Goal: Task Accomplishment & Management: Manage account settings

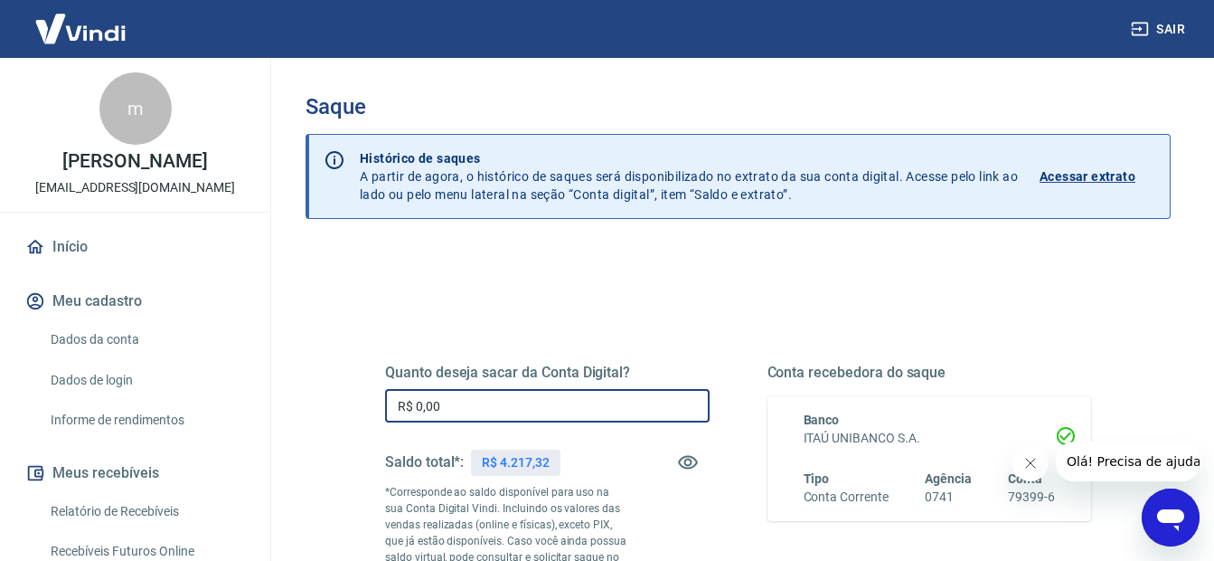
click at [573, 393] on input "R$ 0,00" at bounding box center [547, 405] width 325 height 33
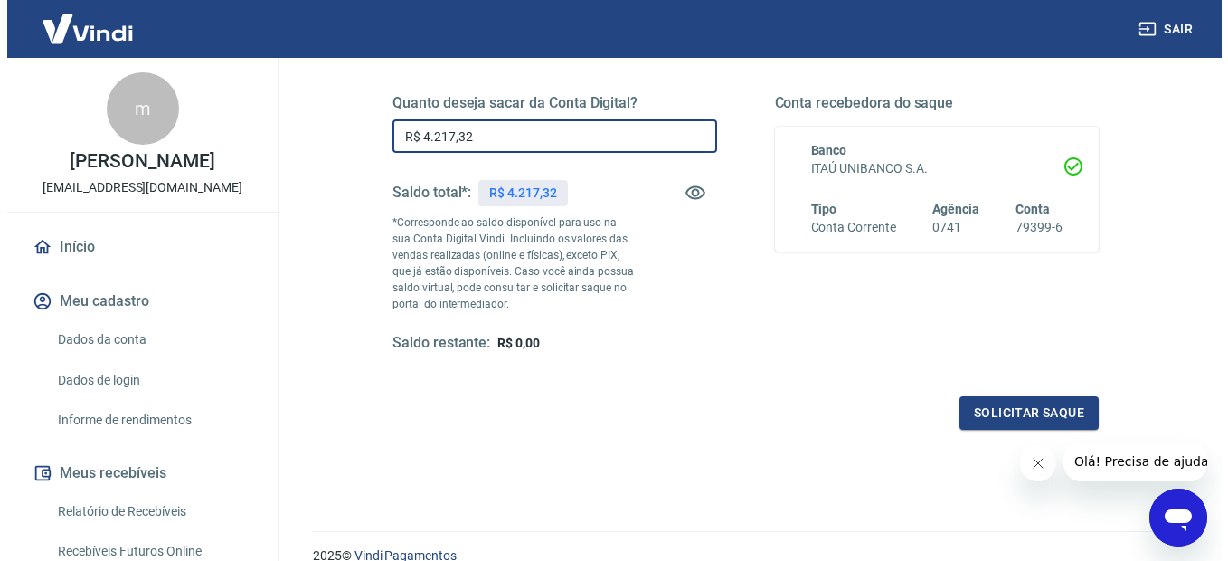
scroll to position [271, 0]
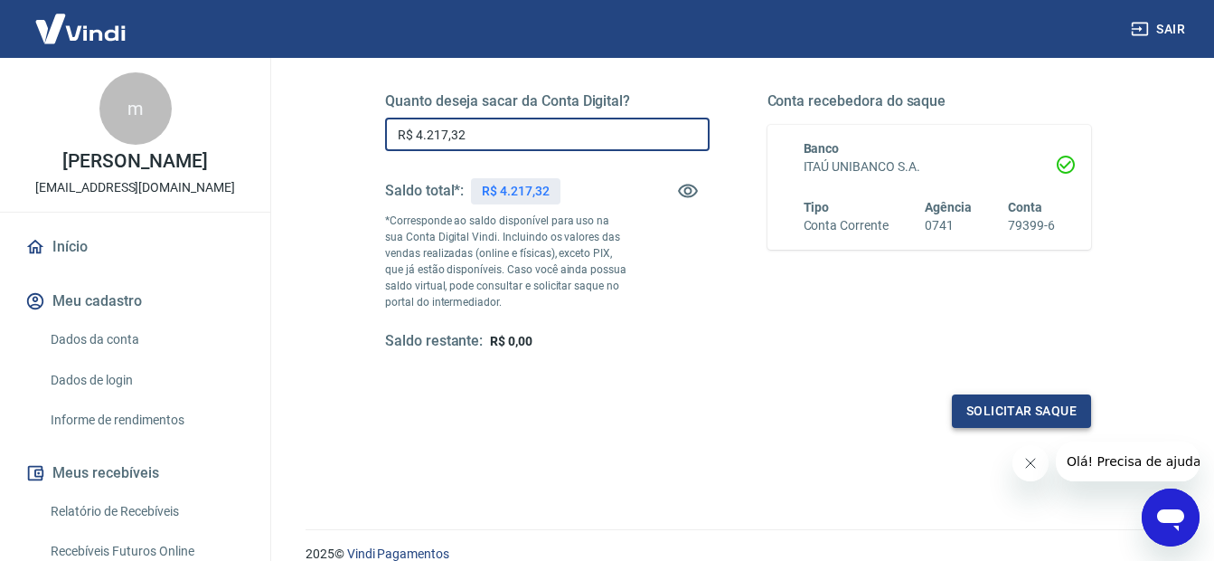
type input "R$ 4.217,32"
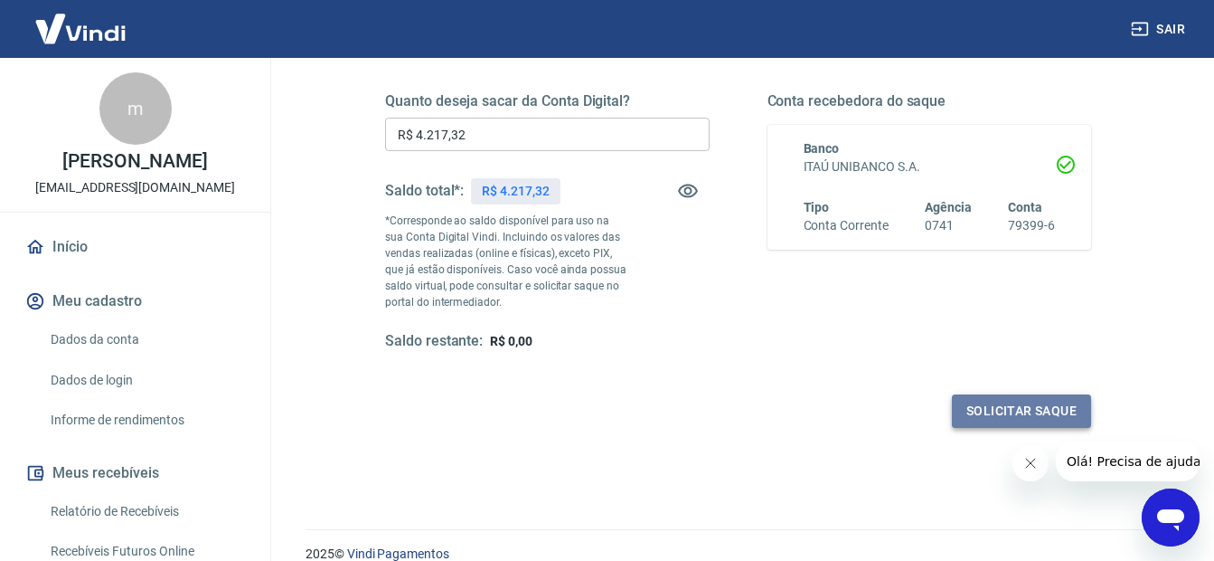
click at [1001, 417] on button "Solicitar saque" at bounding box center [1021, 410] width 139 height 33
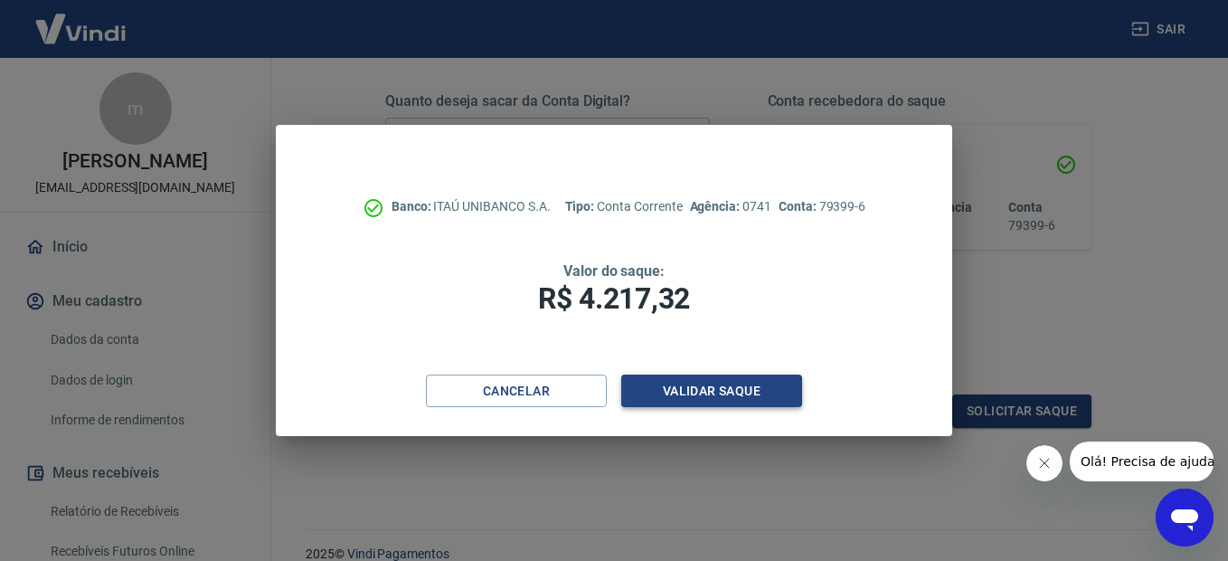
click at [723, 388] on button "Validar saque" at bounding box center [711, 390] width 181 height 33
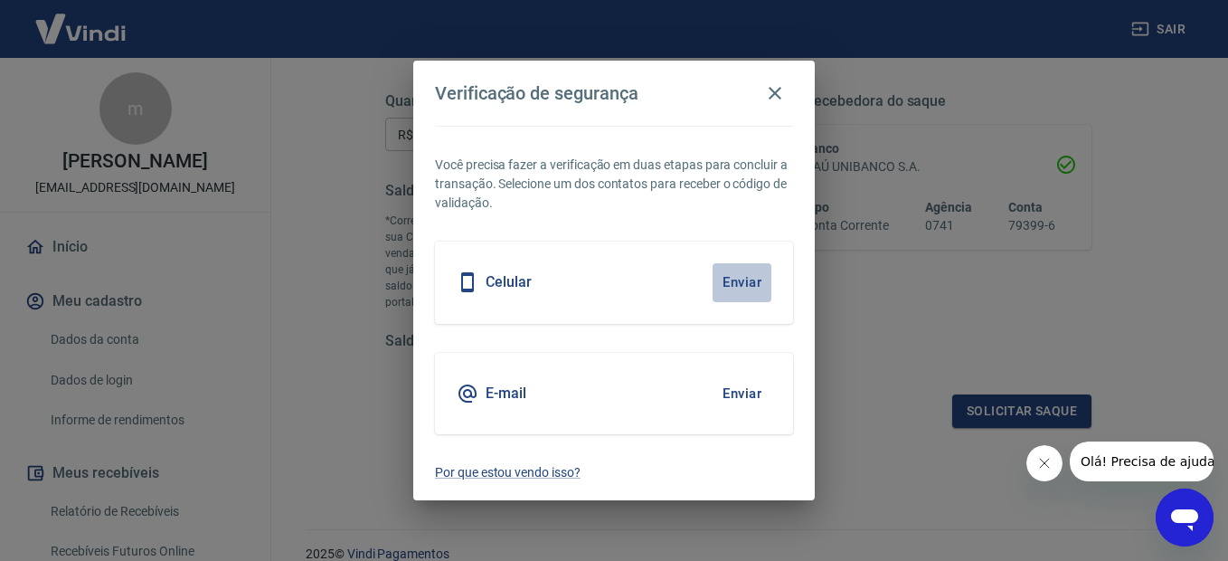
click at [736, 286] on button "Enviar" at bounding box center [742, 282] width 59 height 38
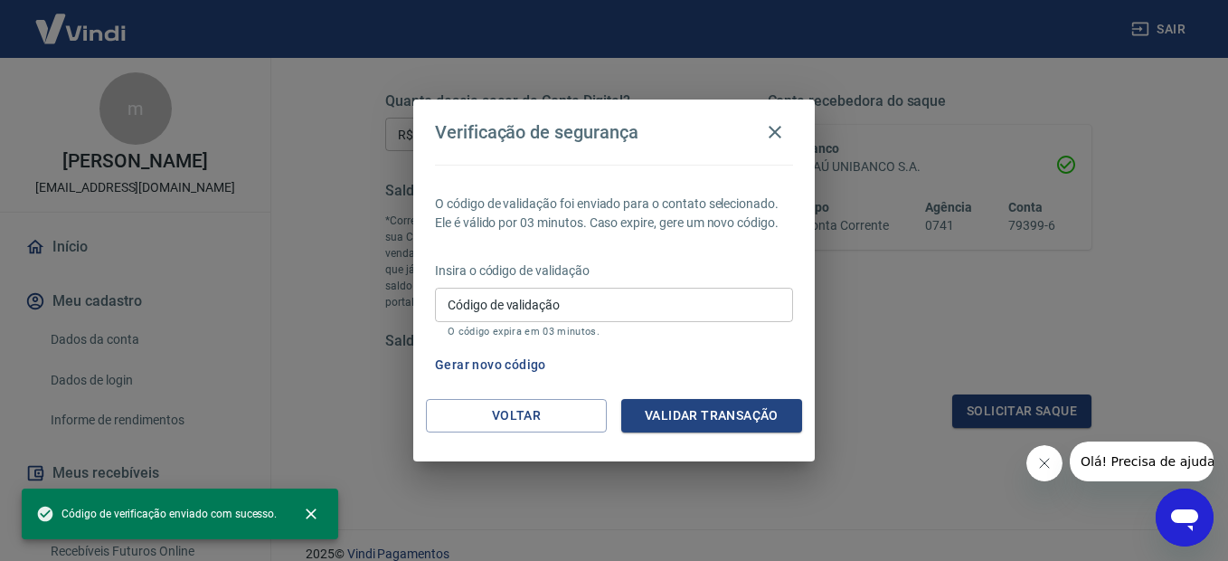
click at [552, 291] on input "Código de validação" at bounding box center [614, 304] width 358 height 33
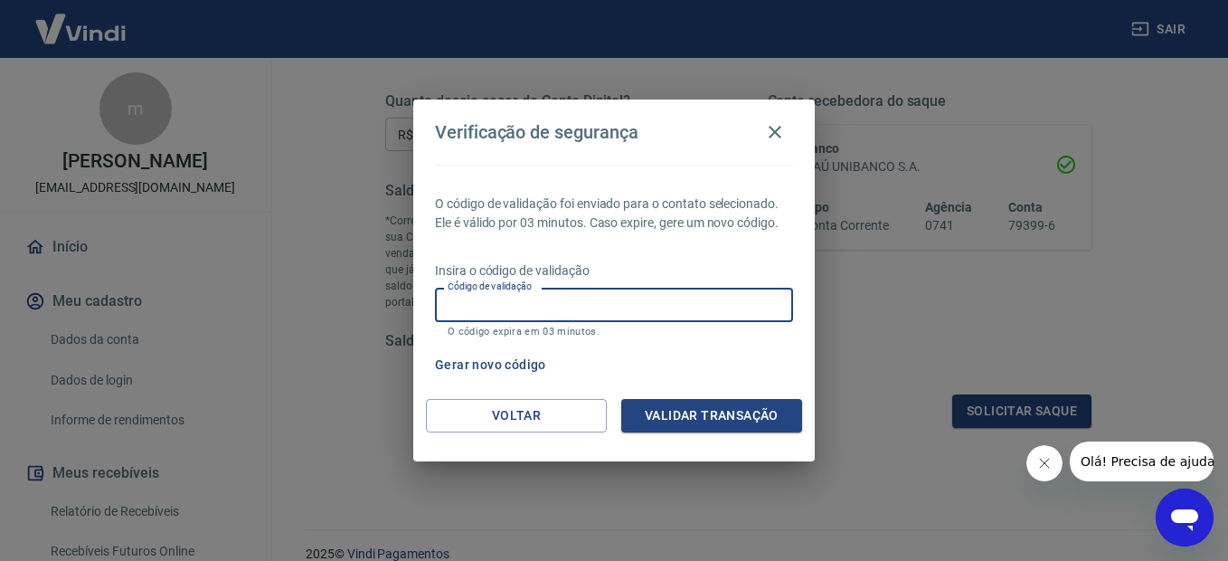
click at [523, 297] on input "Código de validação" at bounding box center [614, 304] width 358 height 33
type input "225271"
click at [730, 420] on button "Validar transação" at bounding box center [711, 415] width 181 height 33
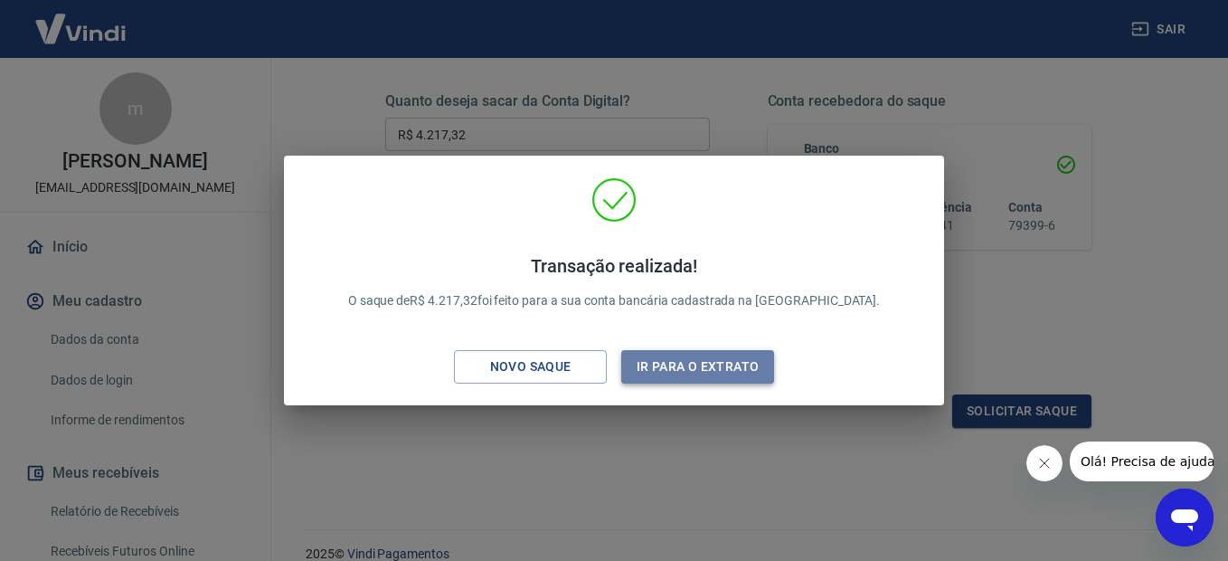
click at [704, 365] on button "Ir para o extrato" at bounding box center [697, 366] width 153 height 33
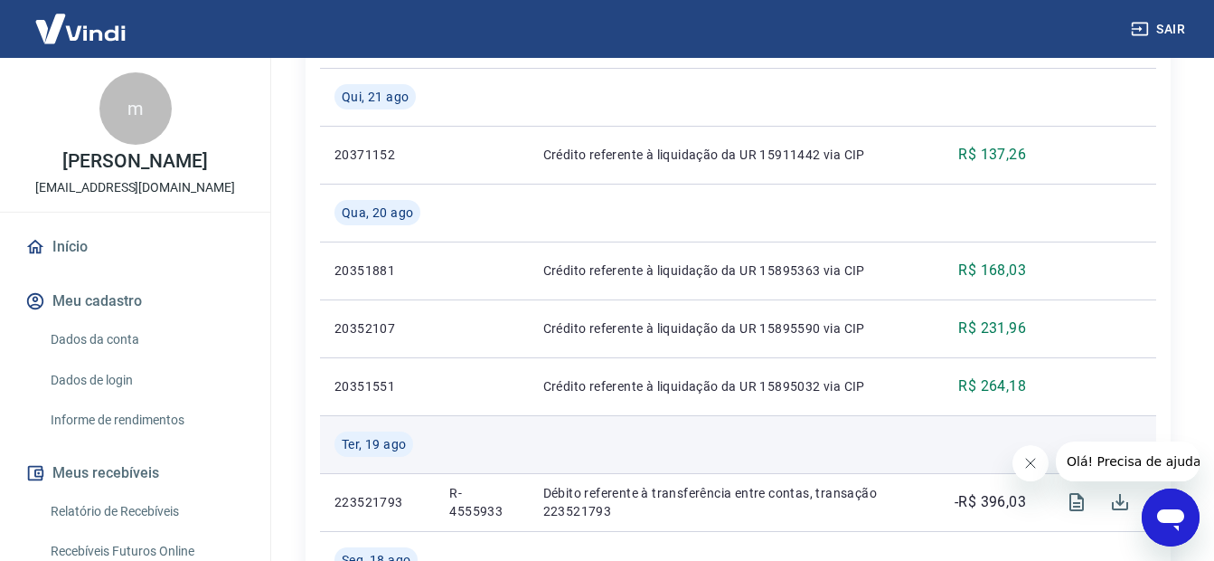
scroll to position [814, 0]
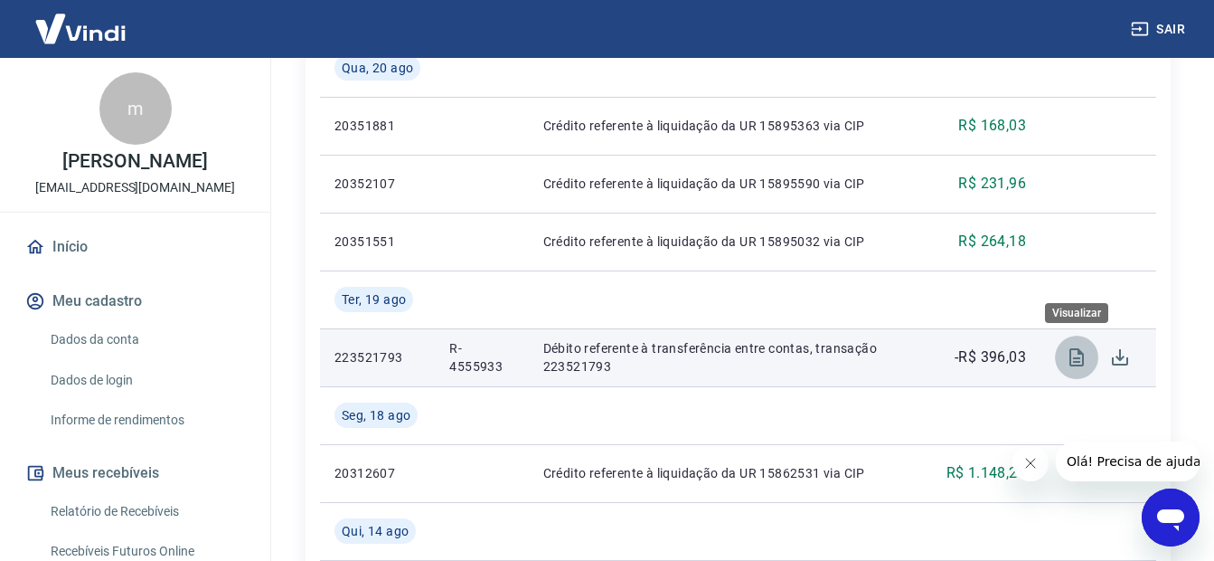
click at [1070, 350] on icon "Visualizar" at bounding box center [1077, 357] width 14 height 18
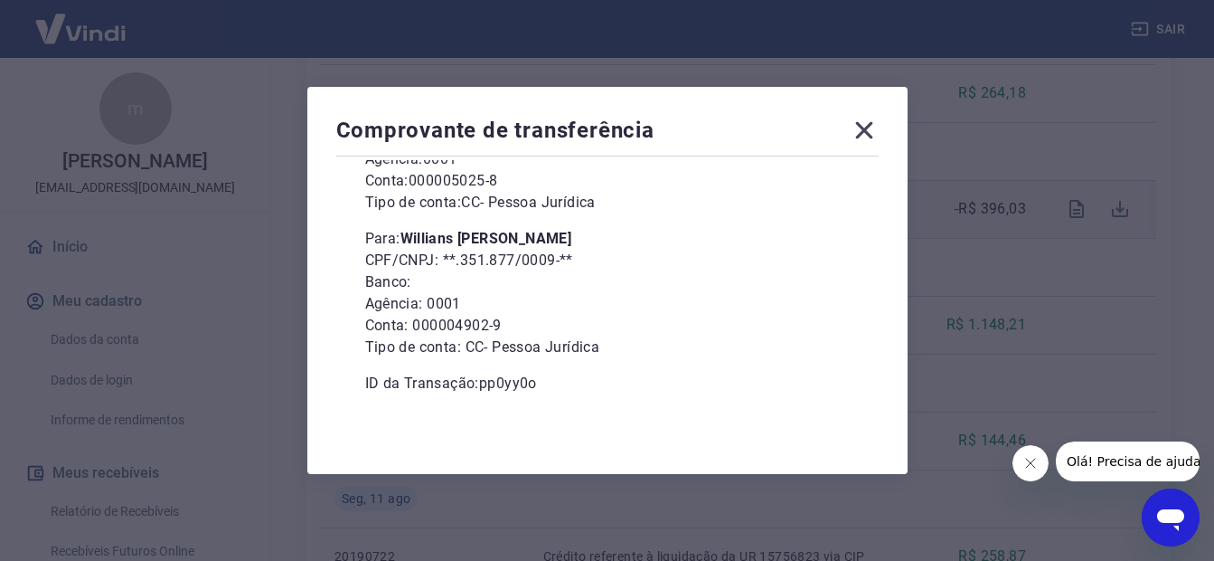
scroll to position [995, 0]
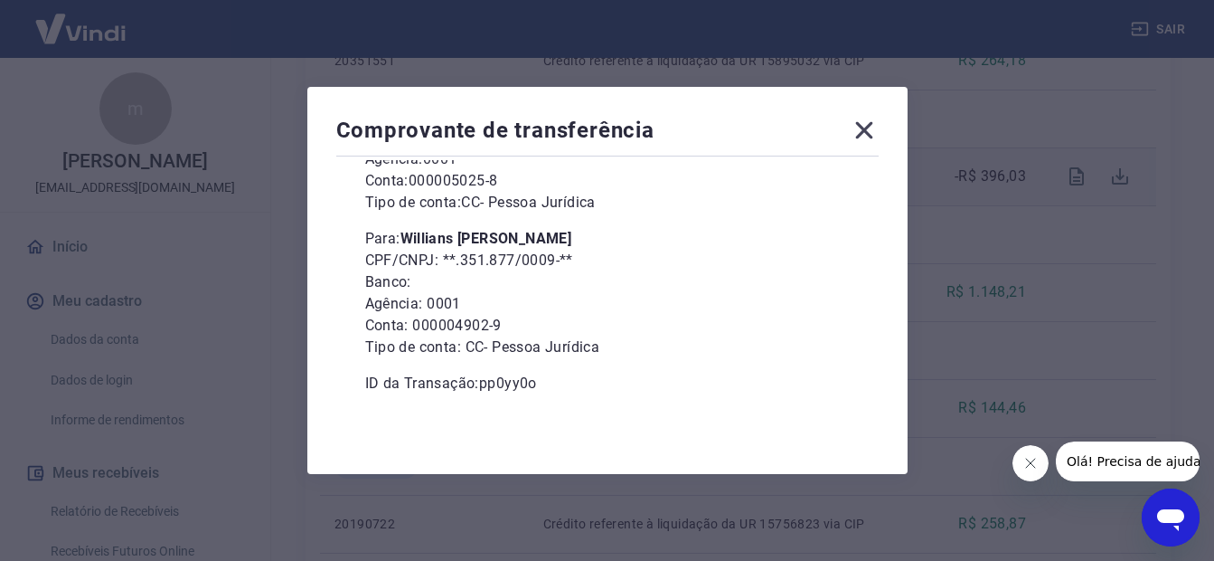
click at [873, 131] on icon at bounding box center [863, 130] width 17 height 17
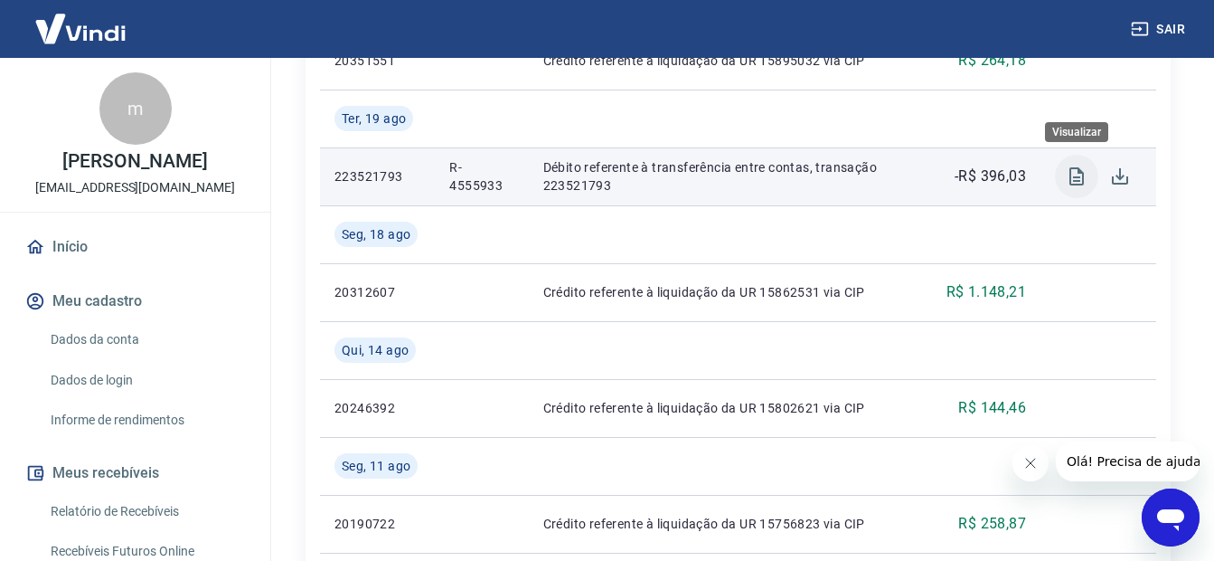
click at [1081, 179] on icon "Visualizar" at bounding box center [1077, 176] width 22 height 22
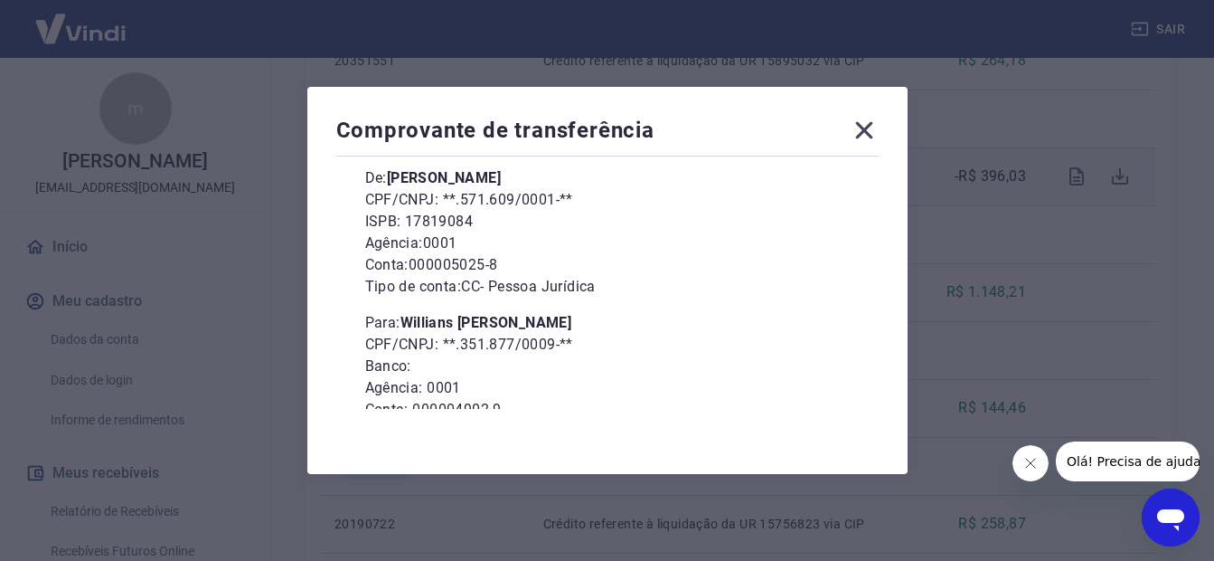
scroll to position [235, 0]
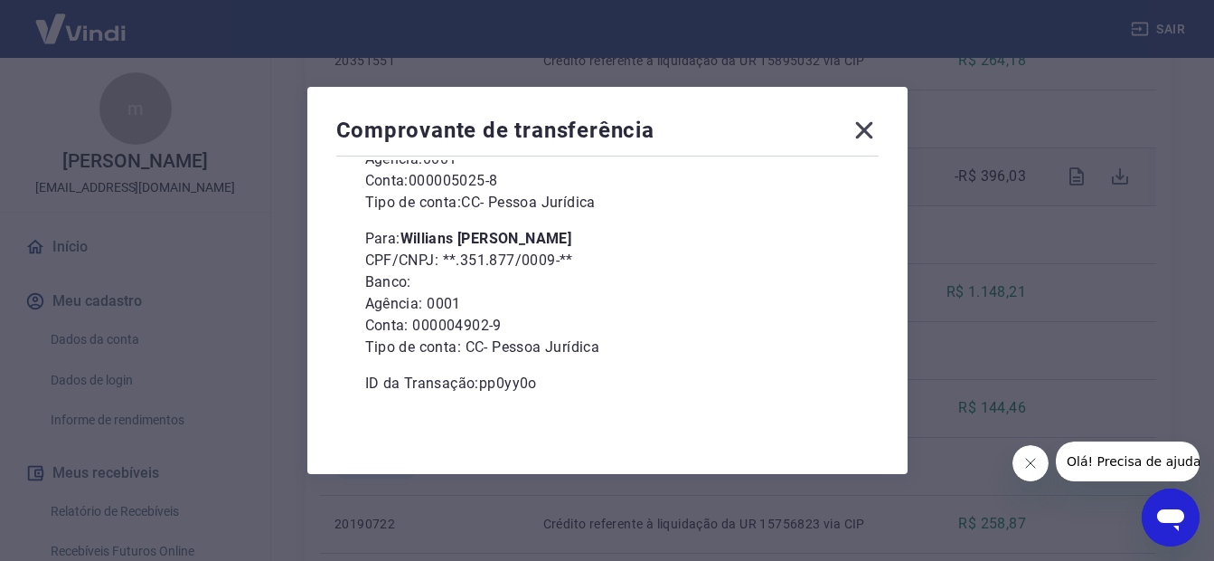
click at [863, 133] on icon at bounding box center [864, 130] width 29 height 29
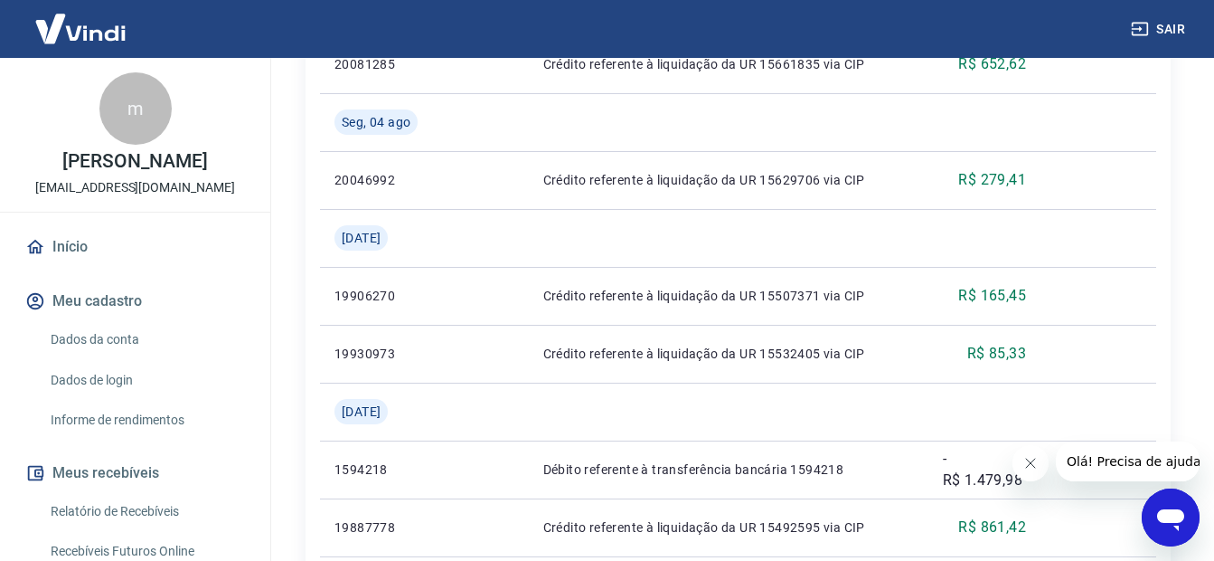
scroll to position [2080, 0]
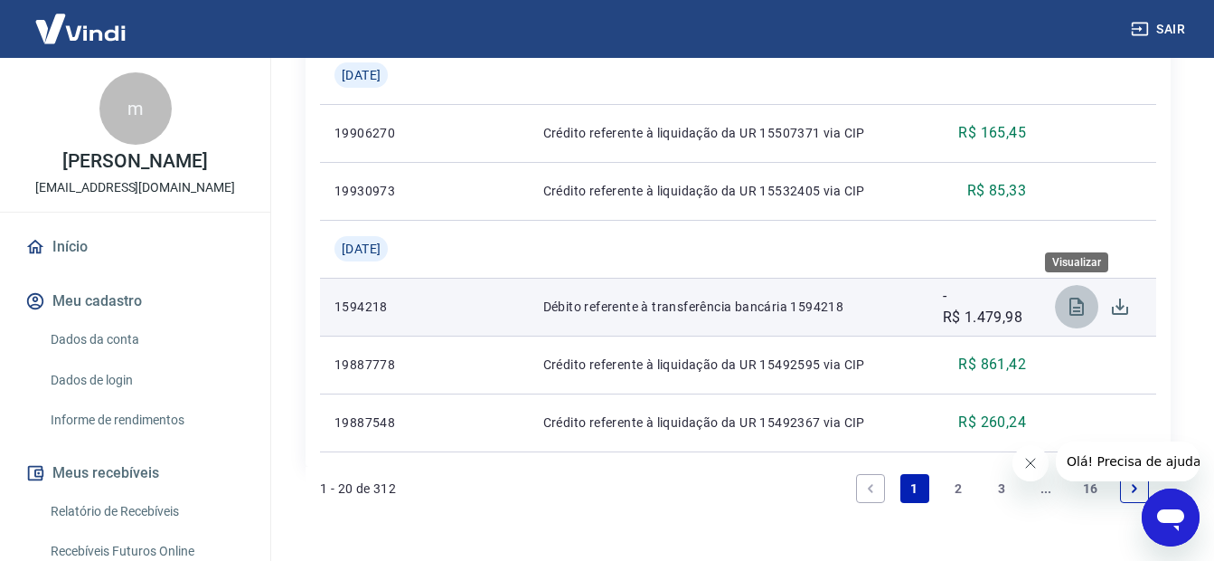
click at [1076, 306] on icon "Visualizar" at bounding box center [1077, 307] width 22 height 22
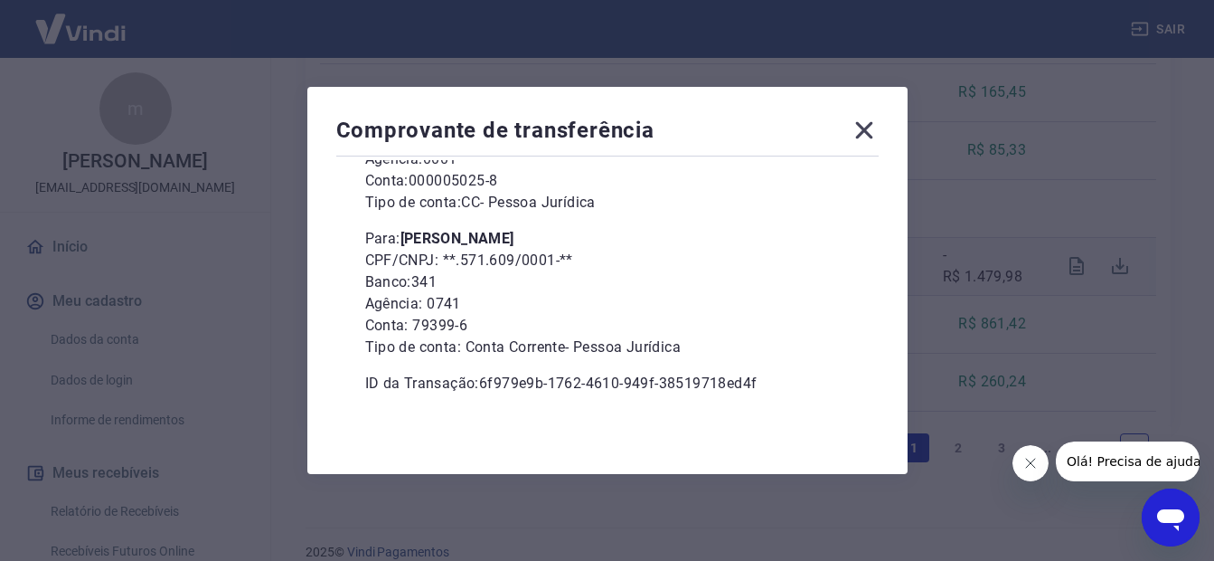
scroll to position [2143, 0]
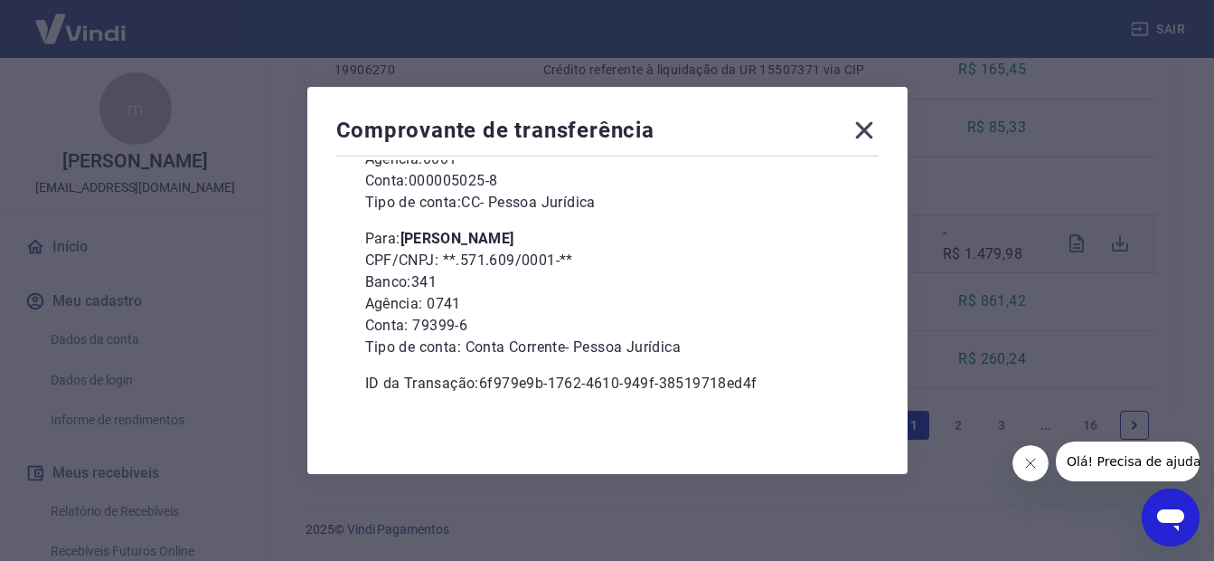
click at [867, 131] on icon at bounding box center [864, 130] width 29 height 29
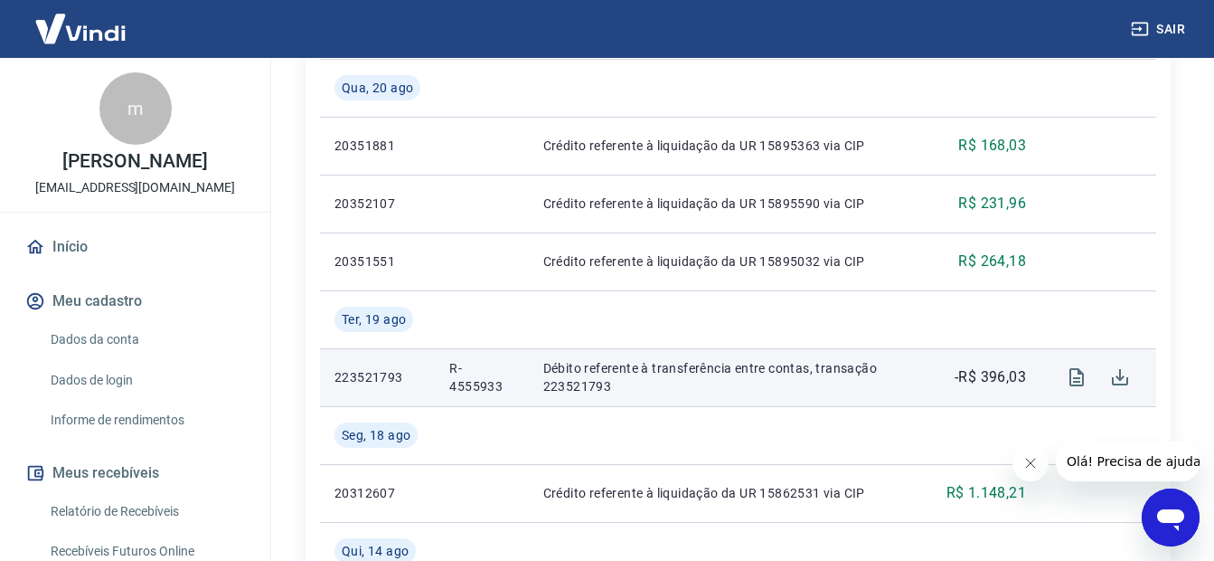
scroll to position [787, 0]
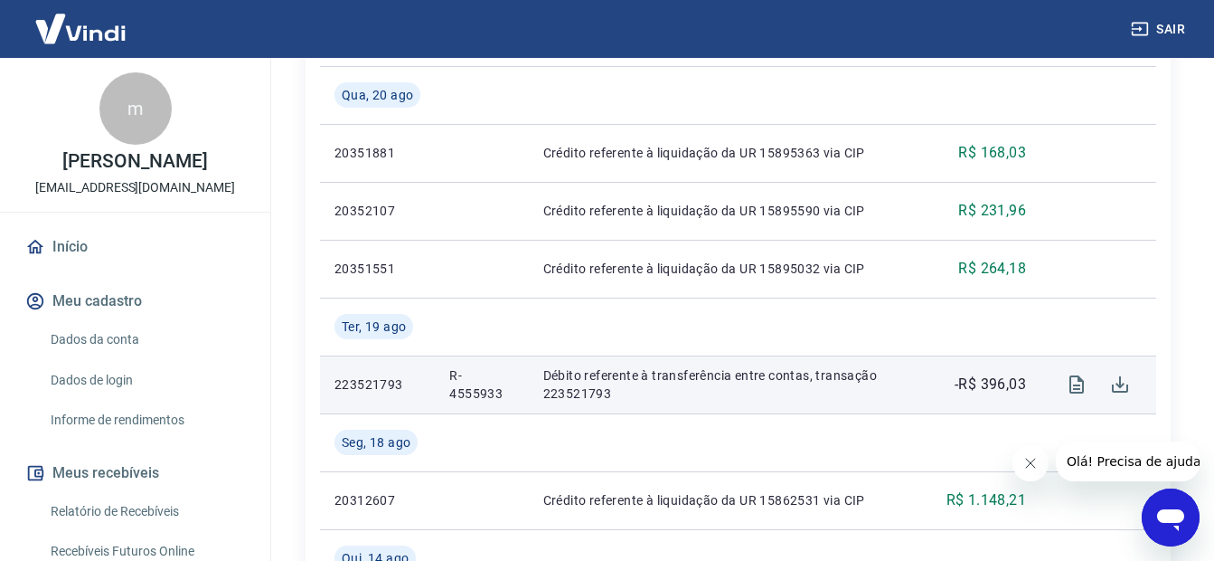
click at [838, 41] on div "Sair" at bounding box center [607, 29] width 1214 height 58
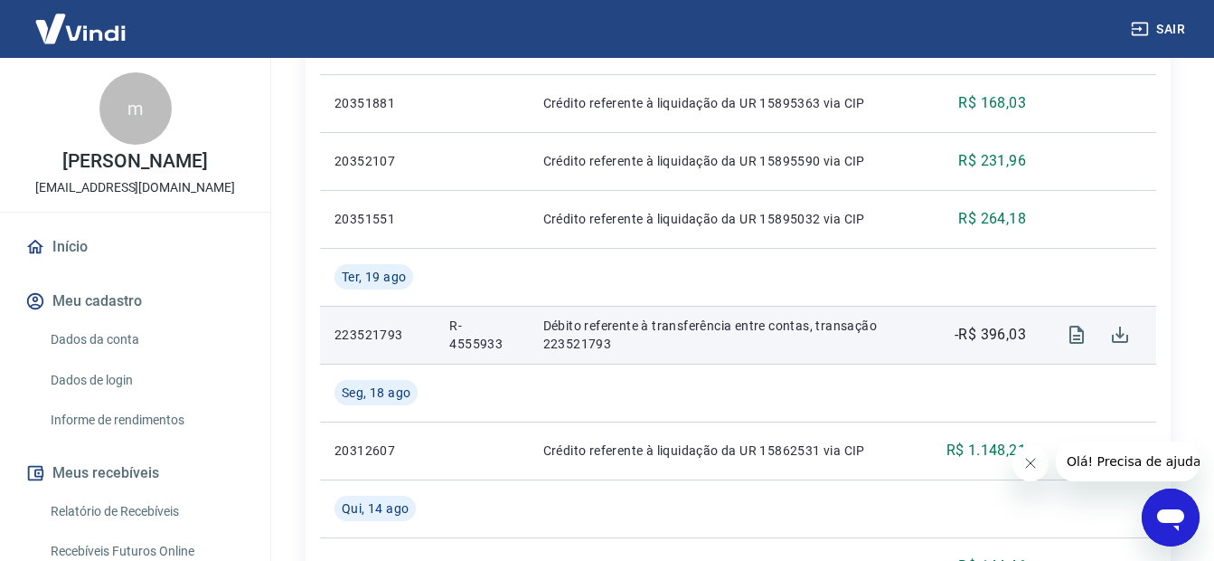
scroll to position [877, 0]
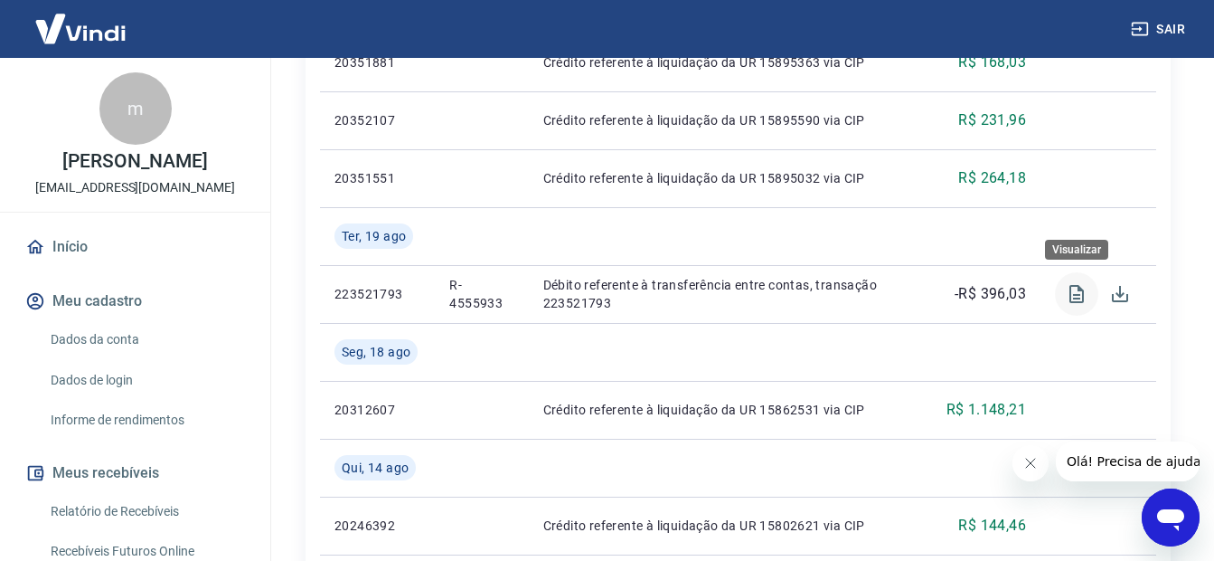
click at [1073, 296] on icon "Visualizar" at bounding box center [1077, 294] width 14 height 18
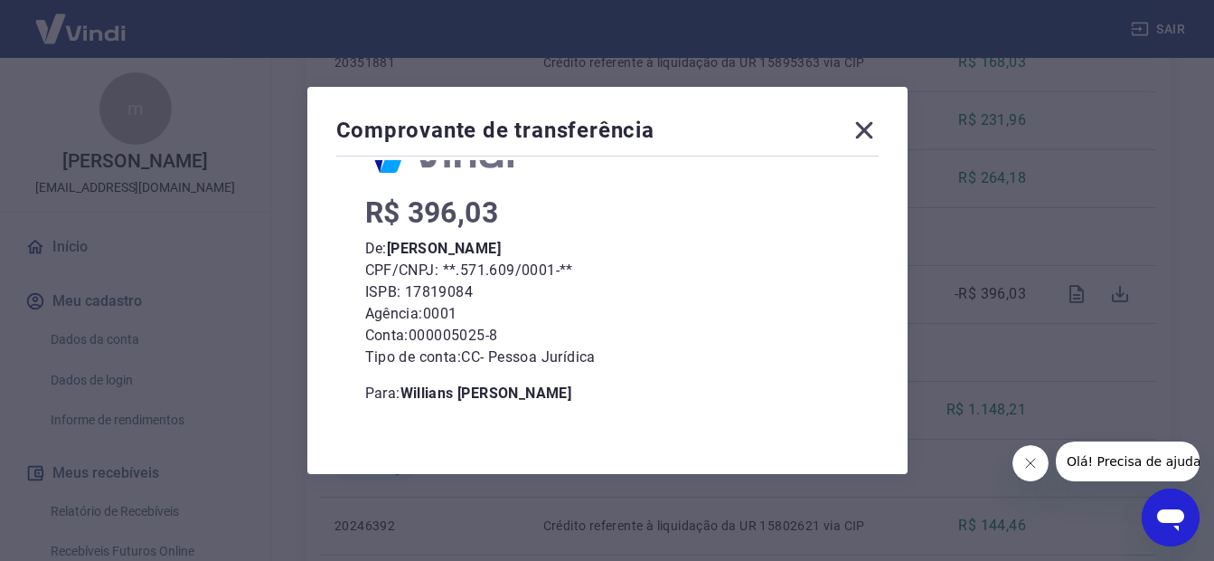
scroll to position [235, 0]
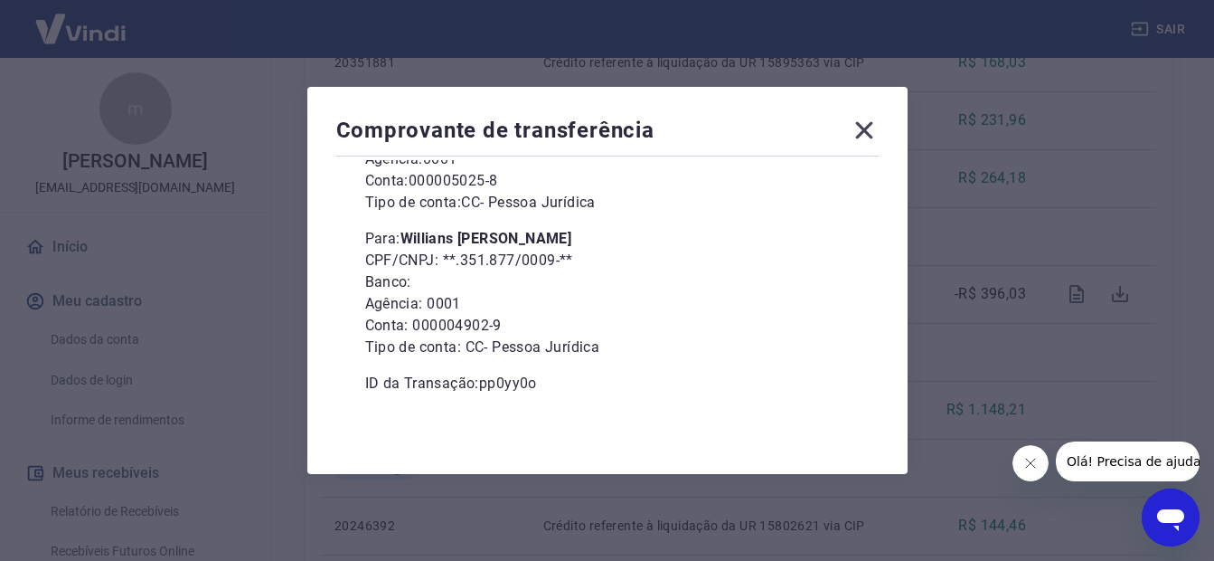
click at [871, 134] on icon at bounding box center [864, 130] width 29 height 29
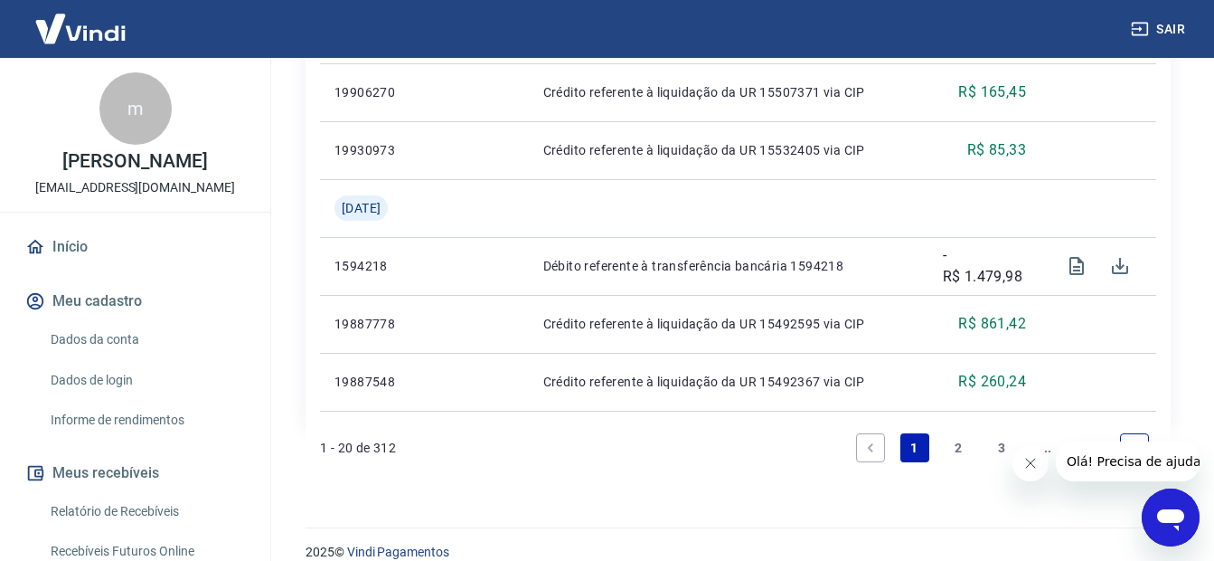
scroll to position [2143, 0]
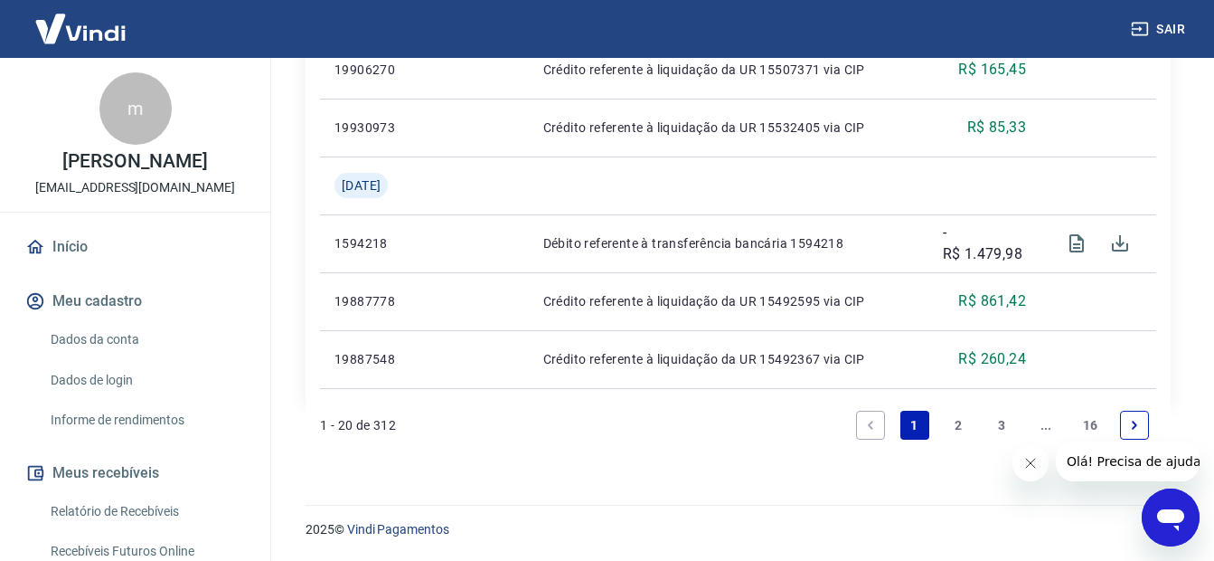
click at [958, 432] on link "2" at bounding box center [958, 425] width 29 height 29
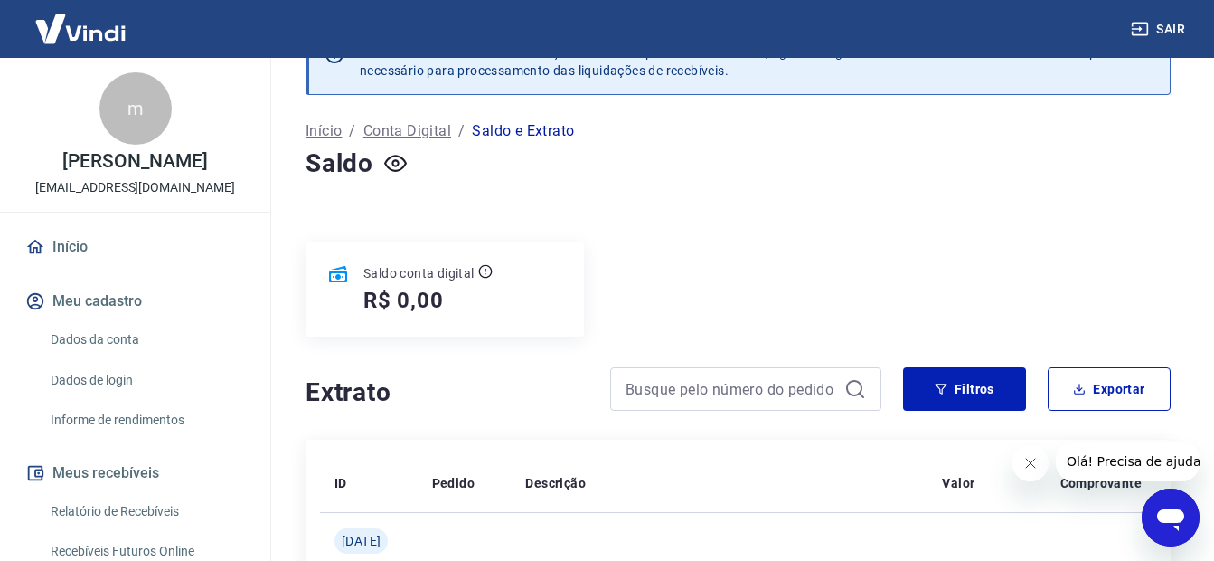
scroll to position [2143, 0]
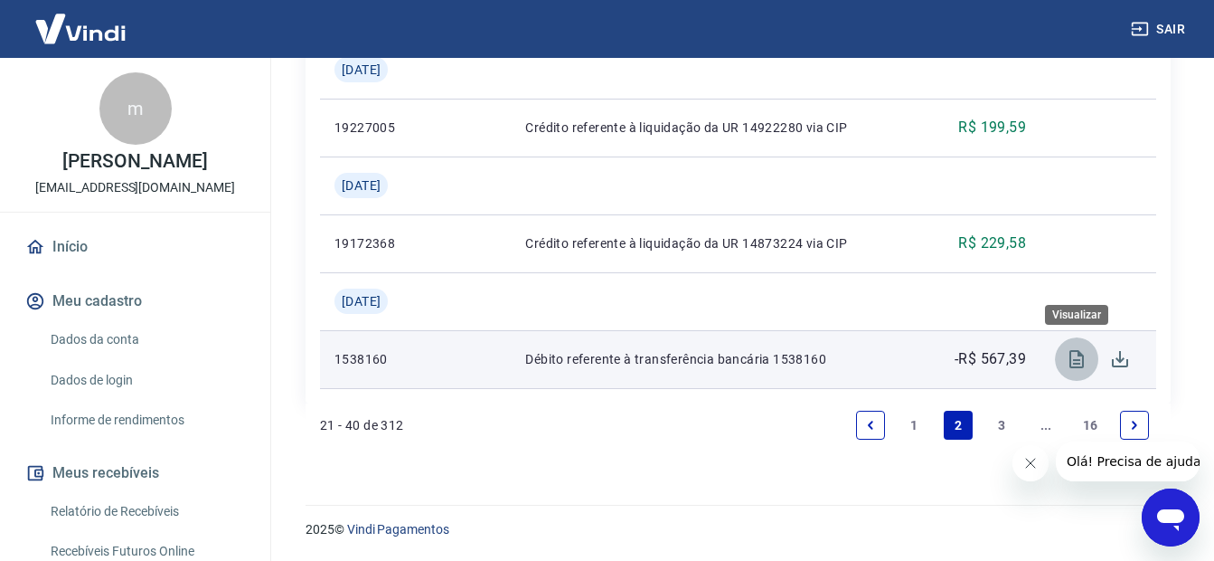
click at [1074, 370] on button "Visualizar" at bounding box center [1076, 358] width 43 height 43
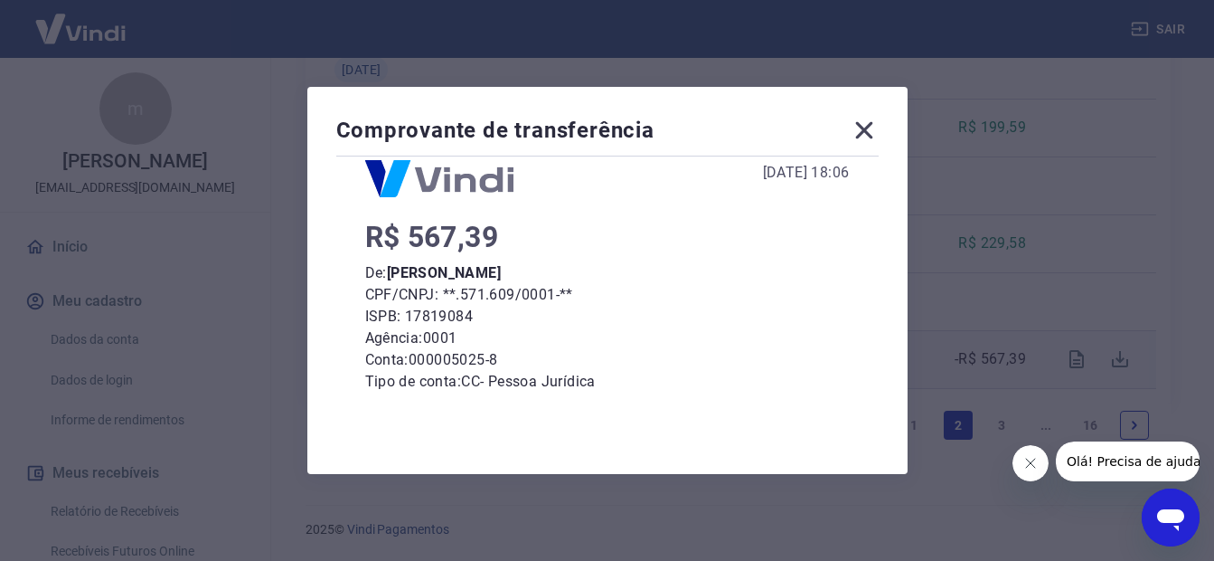
scroll to position [235, 0]
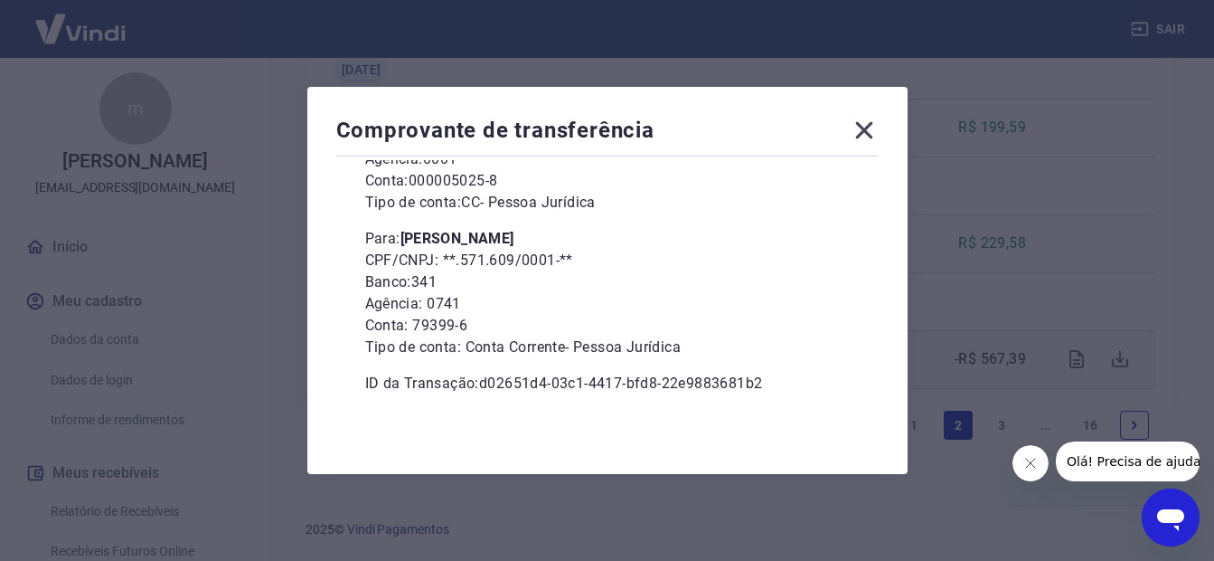
click at [867, 128] on icon at bounding box center [863, 130] width 17 height 17
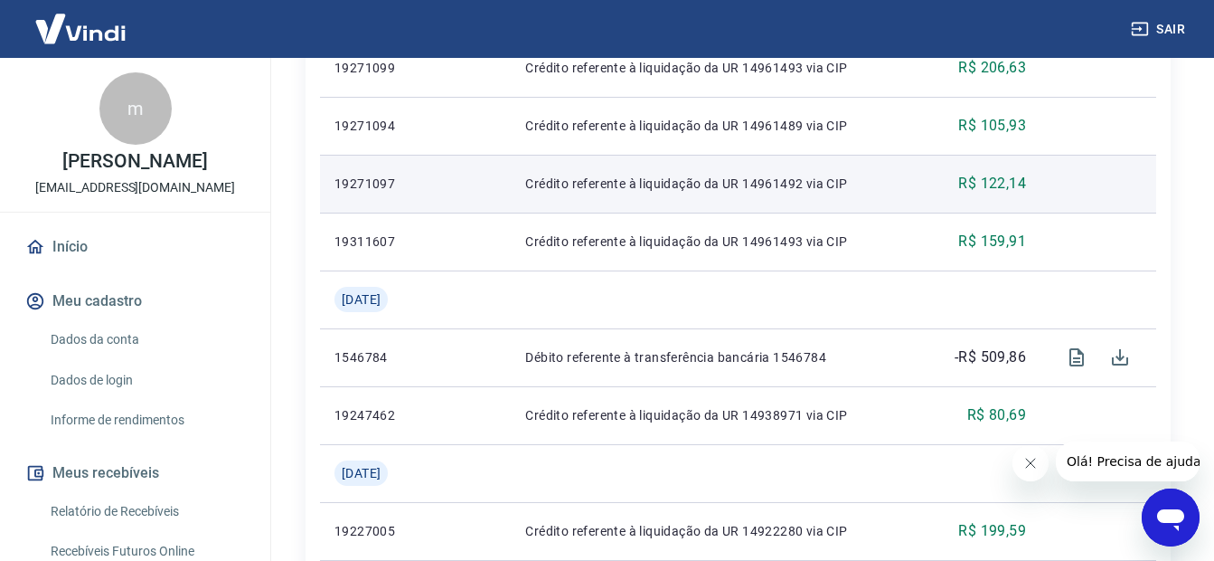
scroll to position [1781, 0]
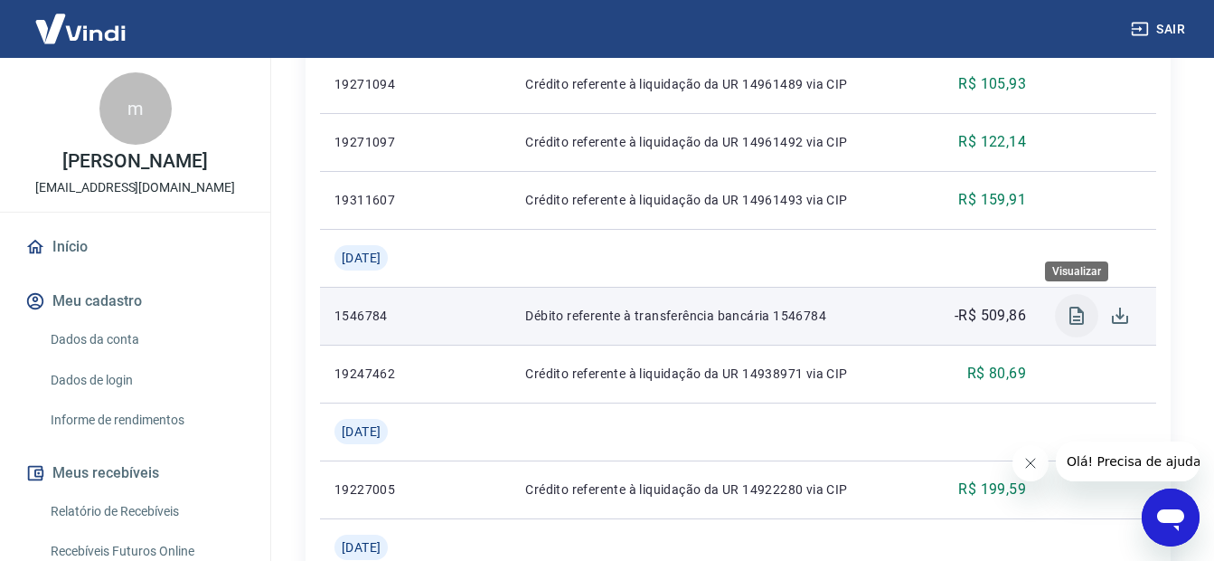
click at [1076, 310] on icon "Visualizar" at bounding box center [1077, 316] width 22 height 22
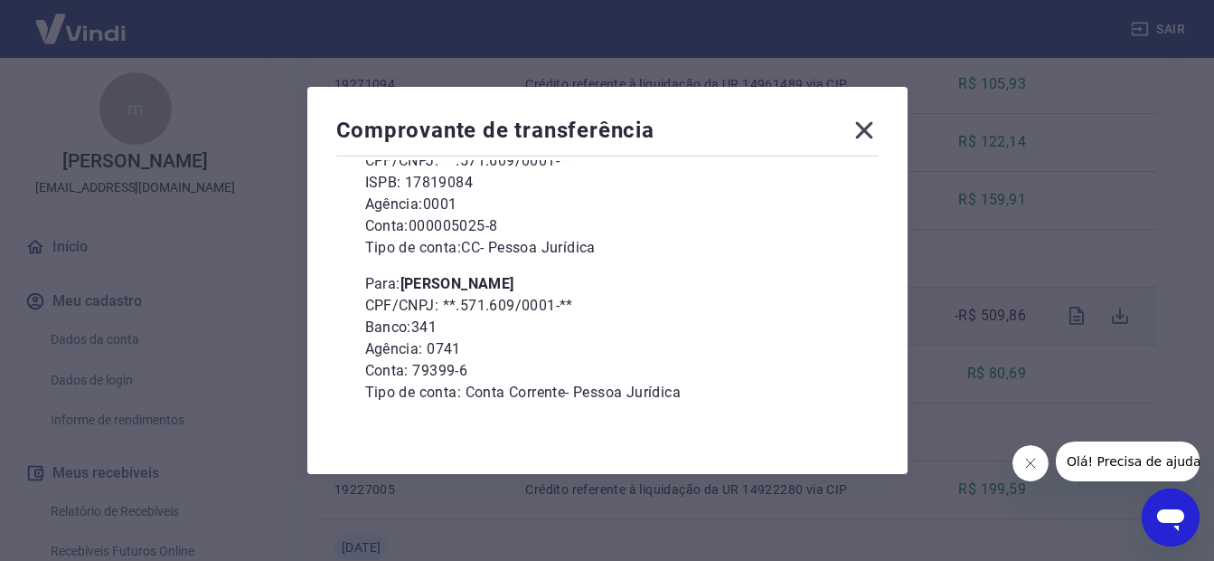
scroll to position [235, 0]
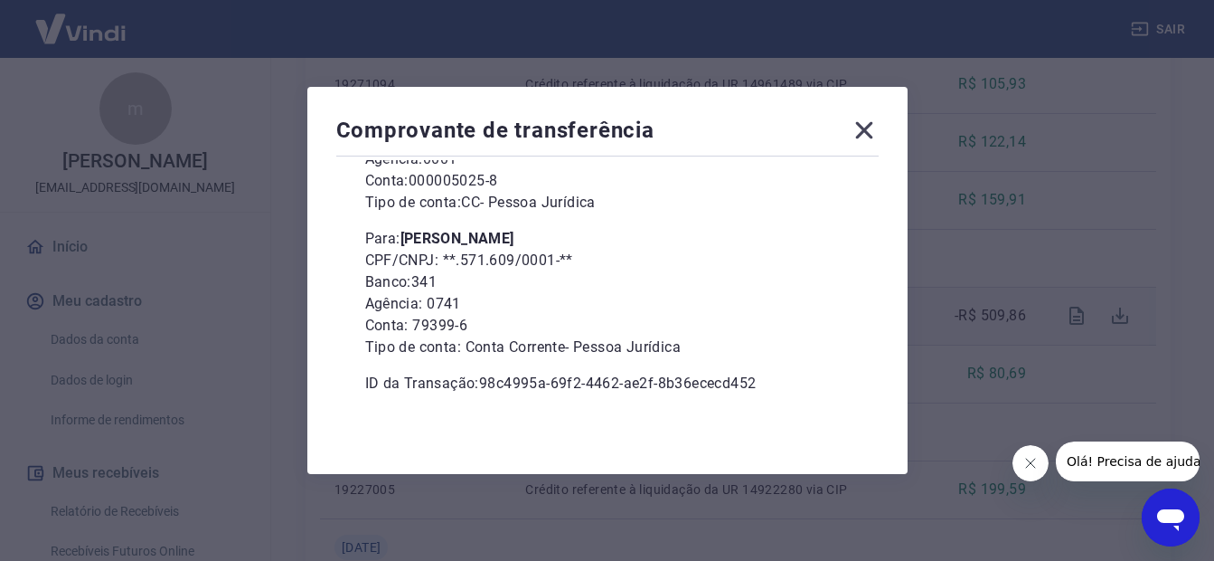
click at [867, 134] on icon at bounding box center [863, 130] width 17 height 17
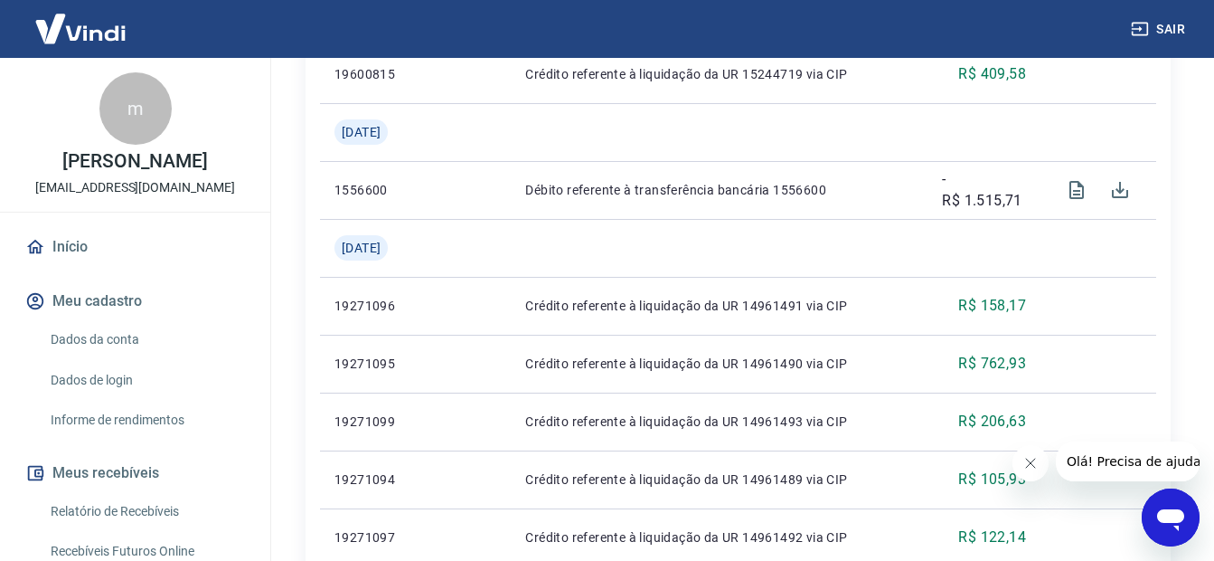
scroll to position [1329, 0]
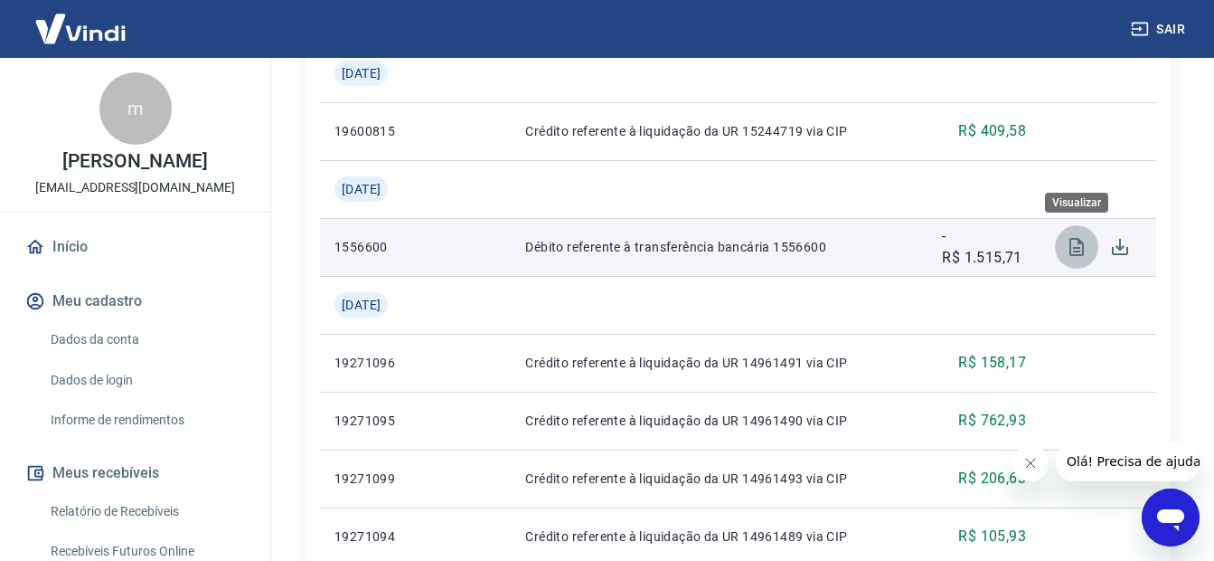
click at [1069, 247] on icon "Visualizar" at bounding box center [1077, 247] width 22 height 22
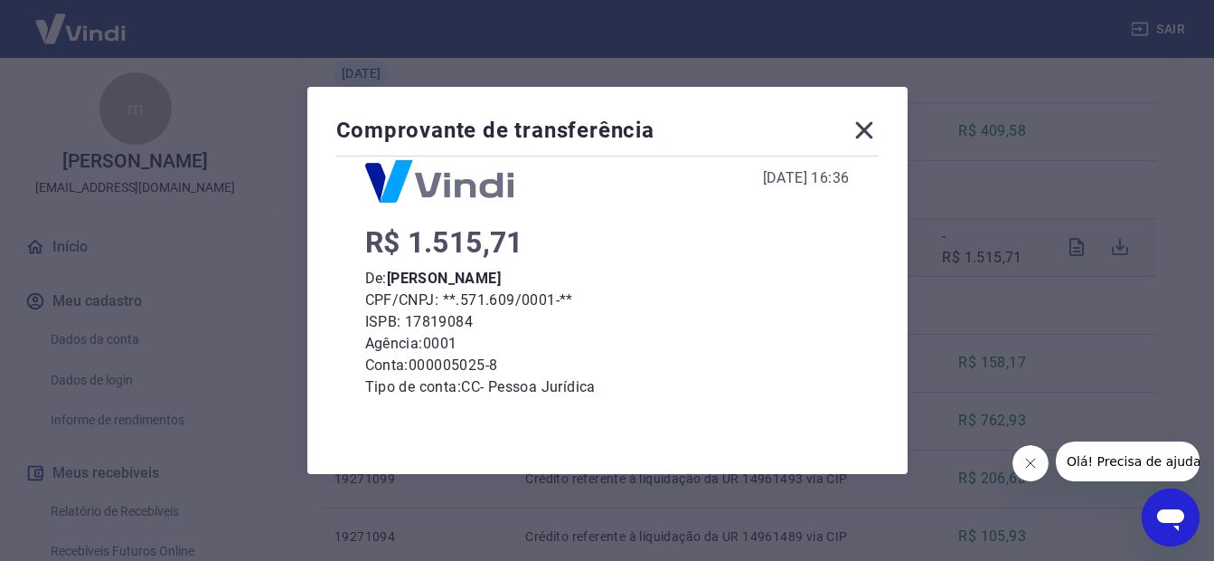
scroll to position [235, 0]
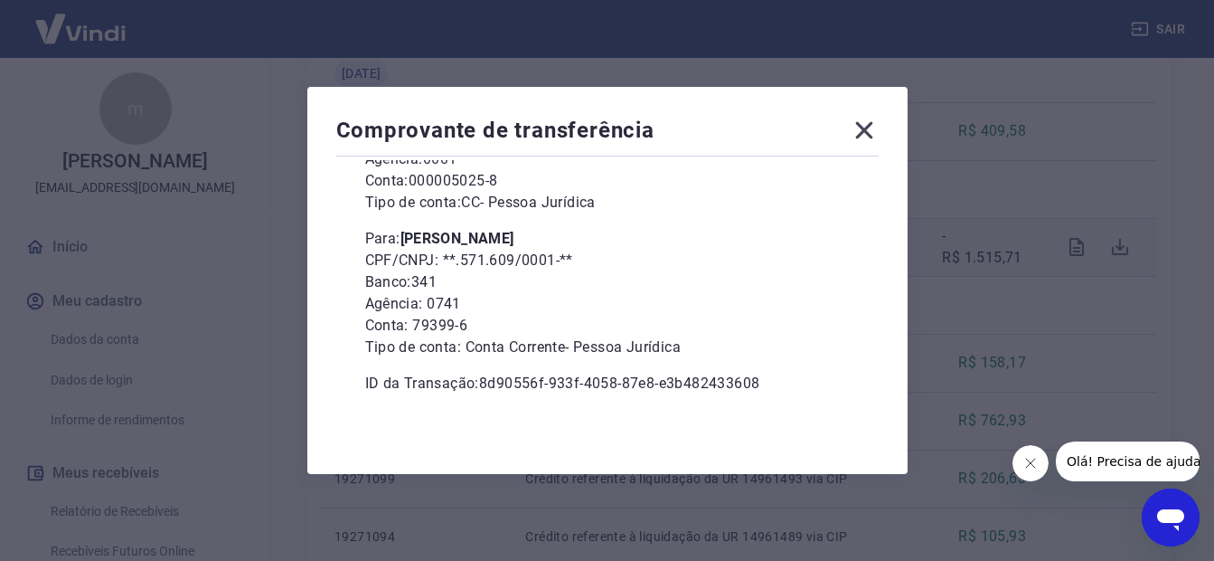
click at [868, 137] on icon at bounding box center [864, 130] width 29 height 29
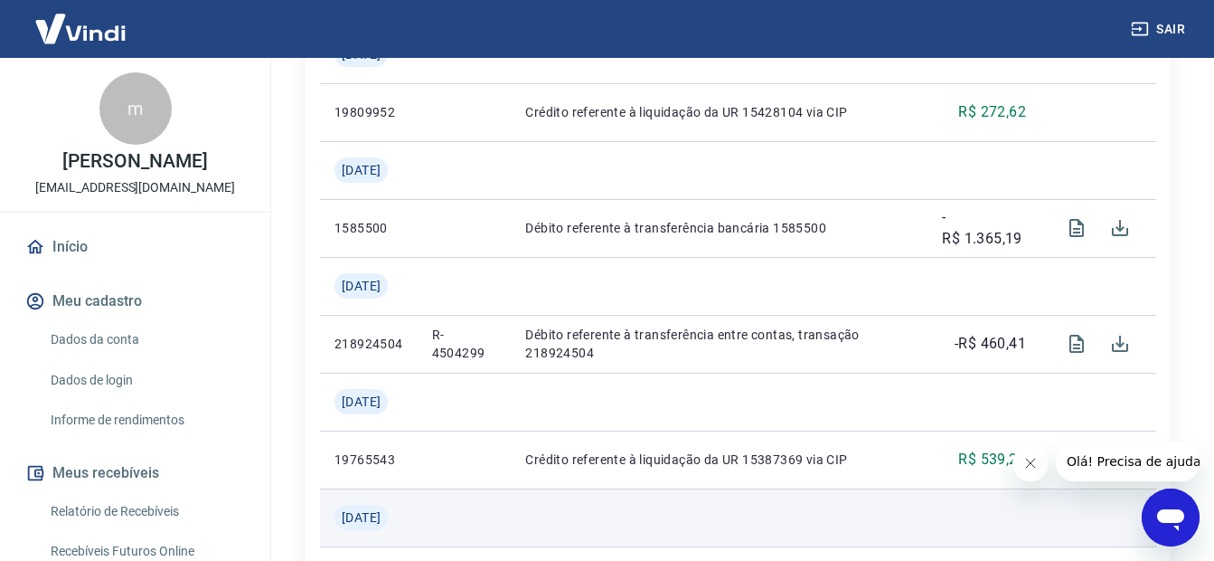
scroll to position [606, 0]
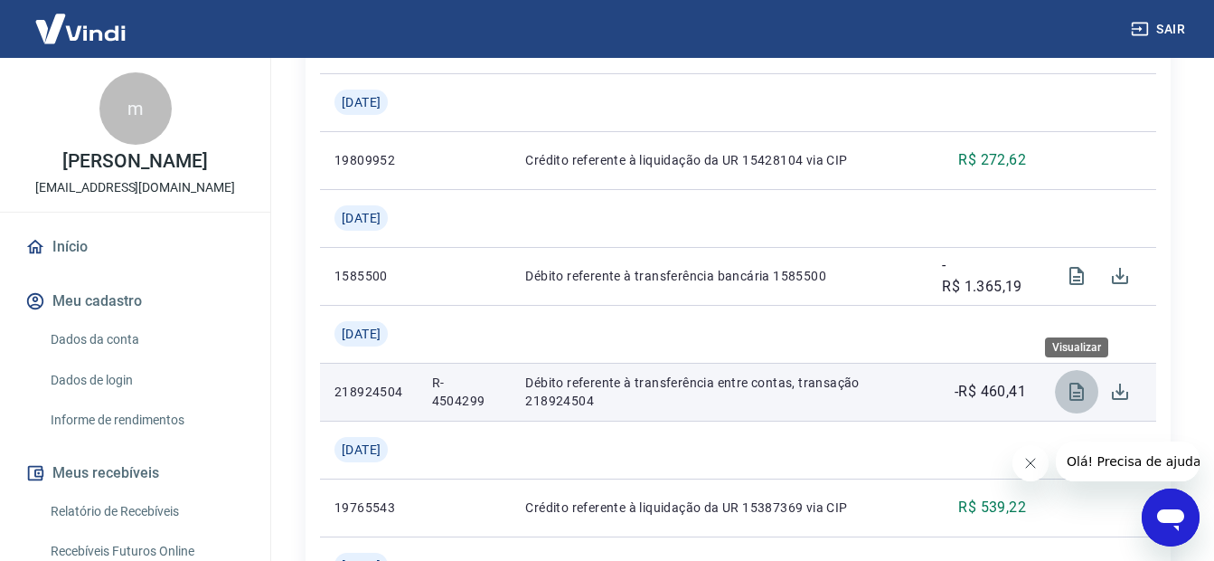
click at [1078, 395] on icon "Visualizar" at bounding box center [1077, 391] width 14 height 18
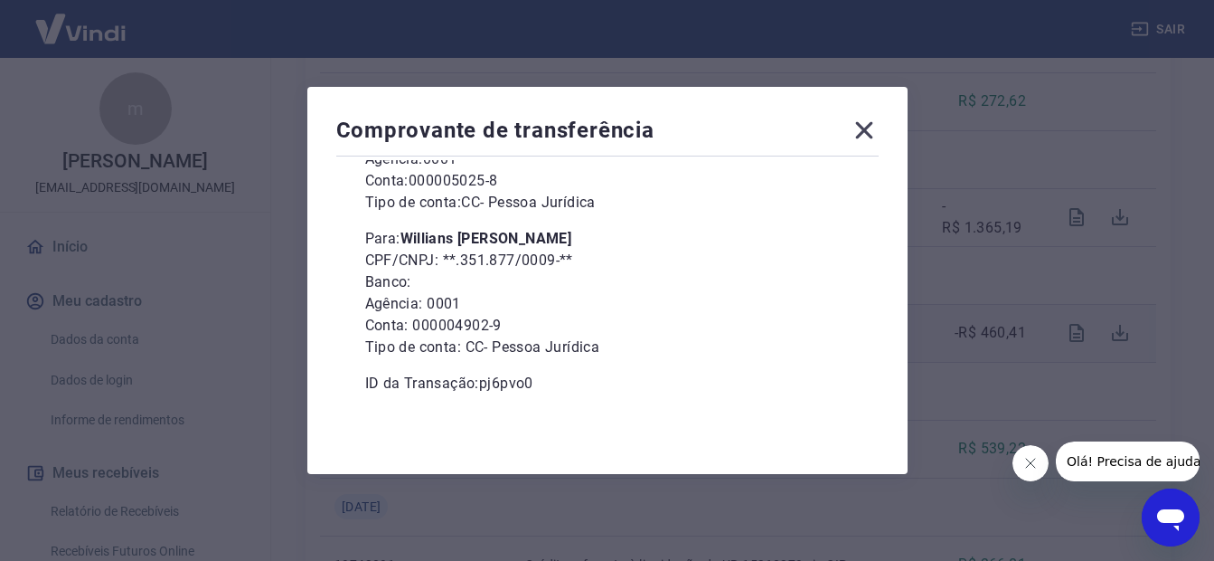
scroll to position [696, 0]
click at [868, 137] on icon at bounding box center [864, 130] width 29 height 29
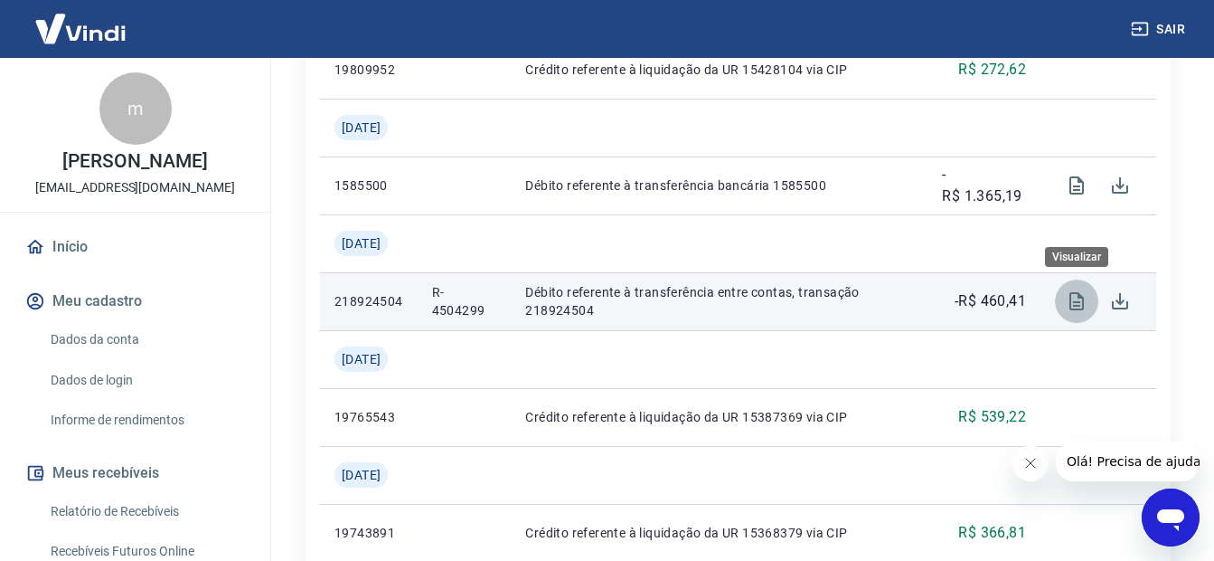
click at [1072, 307] on icon "Visualizar" at bounding box center [1077, 301] width 22 height 22
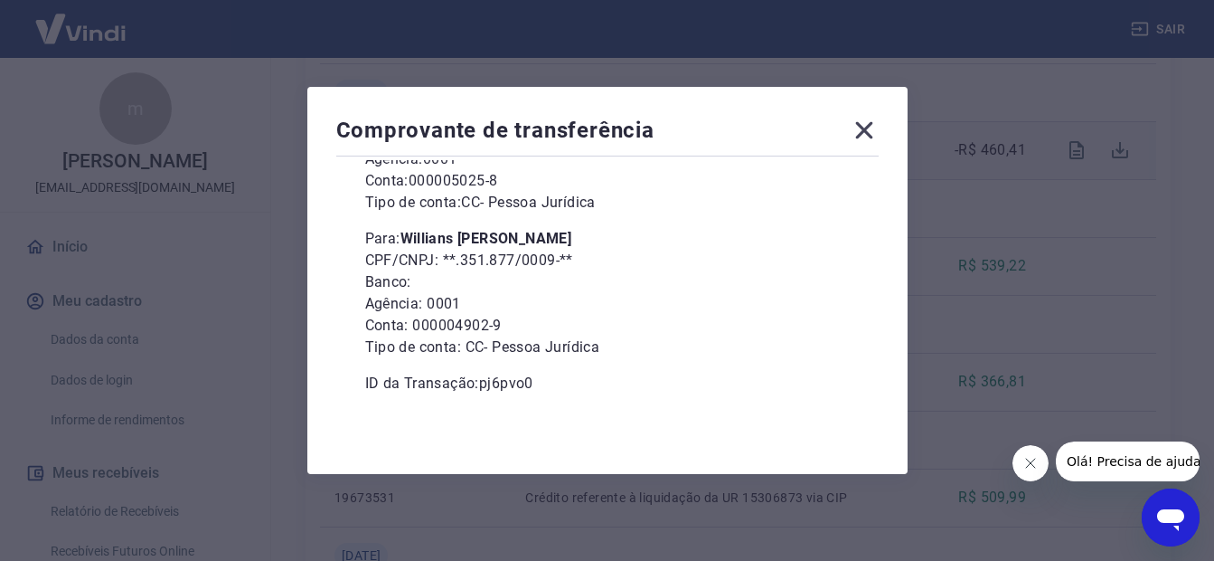
scroll to position [877, 0]
click at [868, 129] on icon at bounding box center [863, 130] width 17 height 17
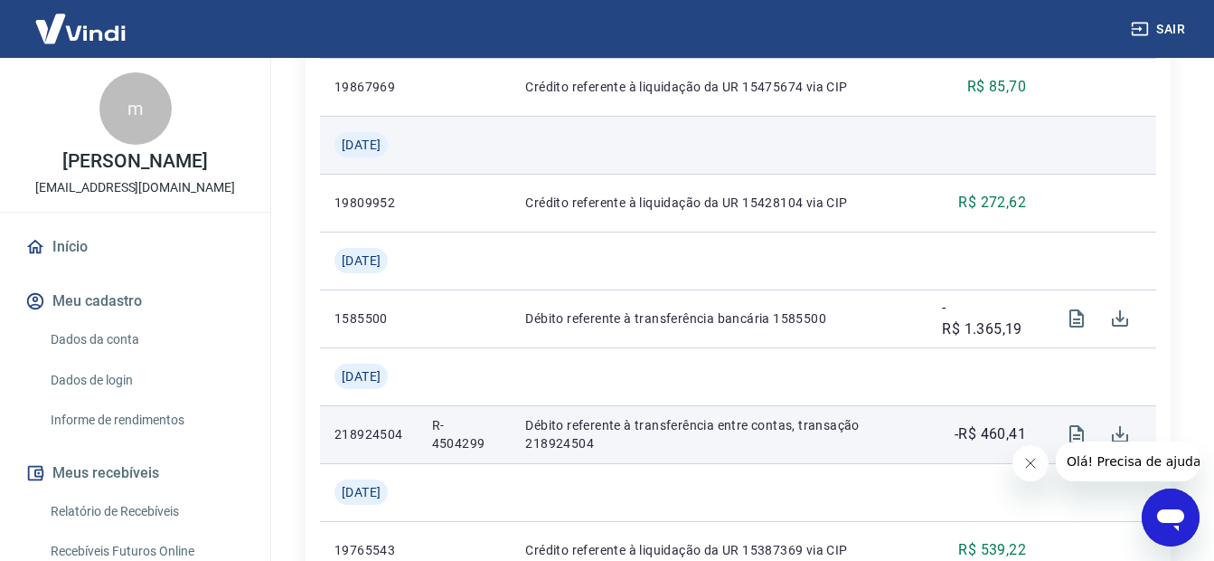
scroll to position [633, 0]
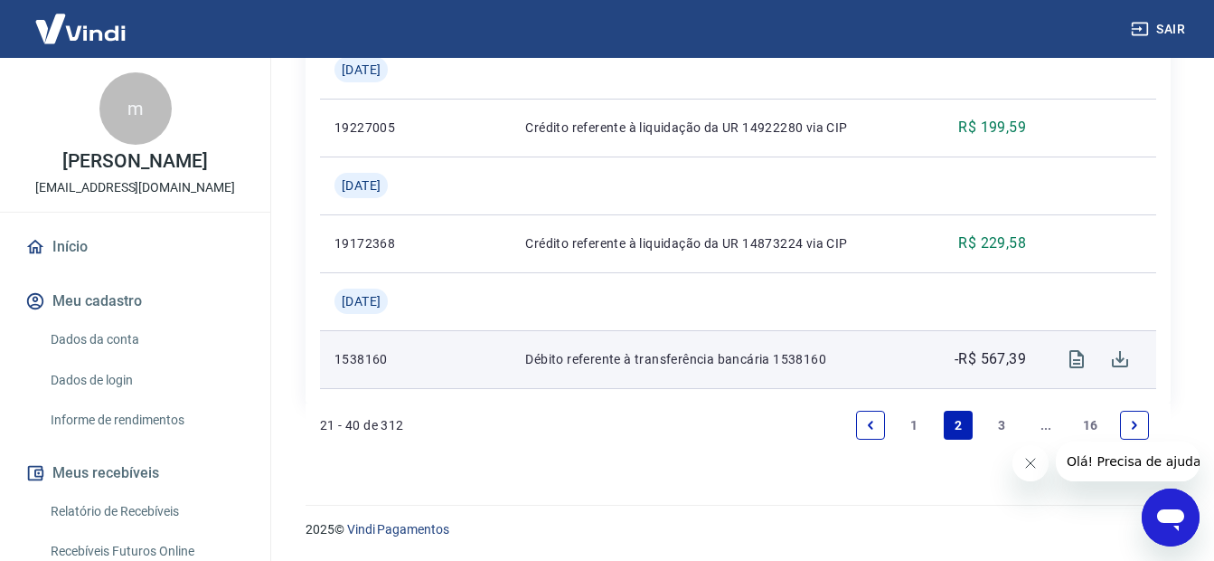
click at [913, 429] on link "1" at bounding box center [915, 425] width 29 height 29
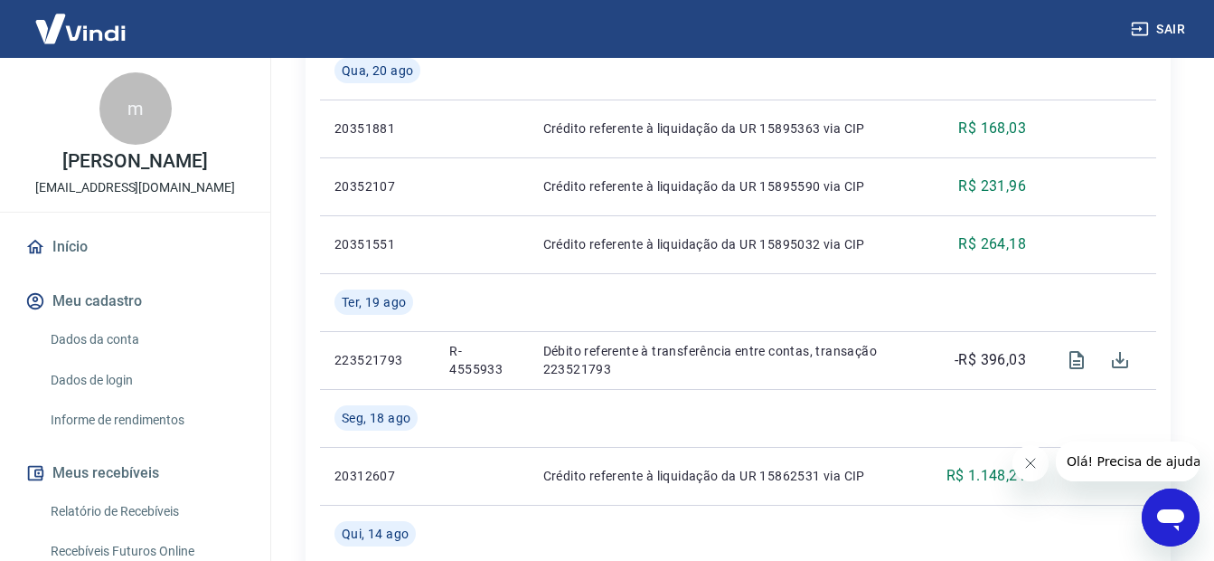
scroll to position [787, 0]
